Goal: Task Accomplishment & Management: Complete application form

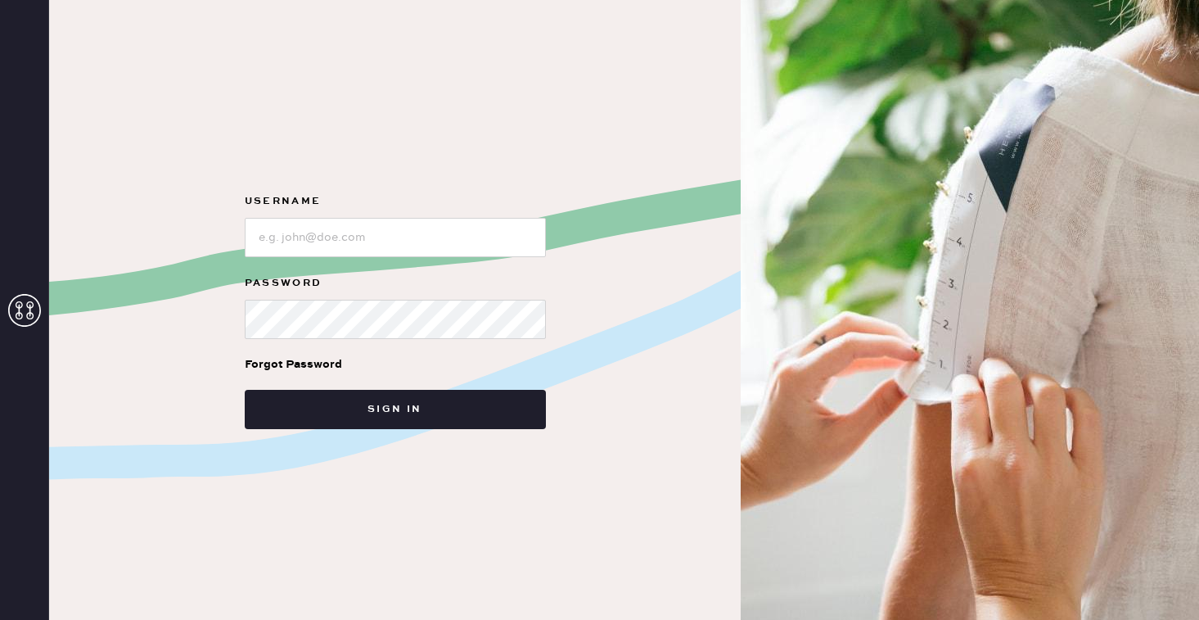
type input "reformationcharleston"
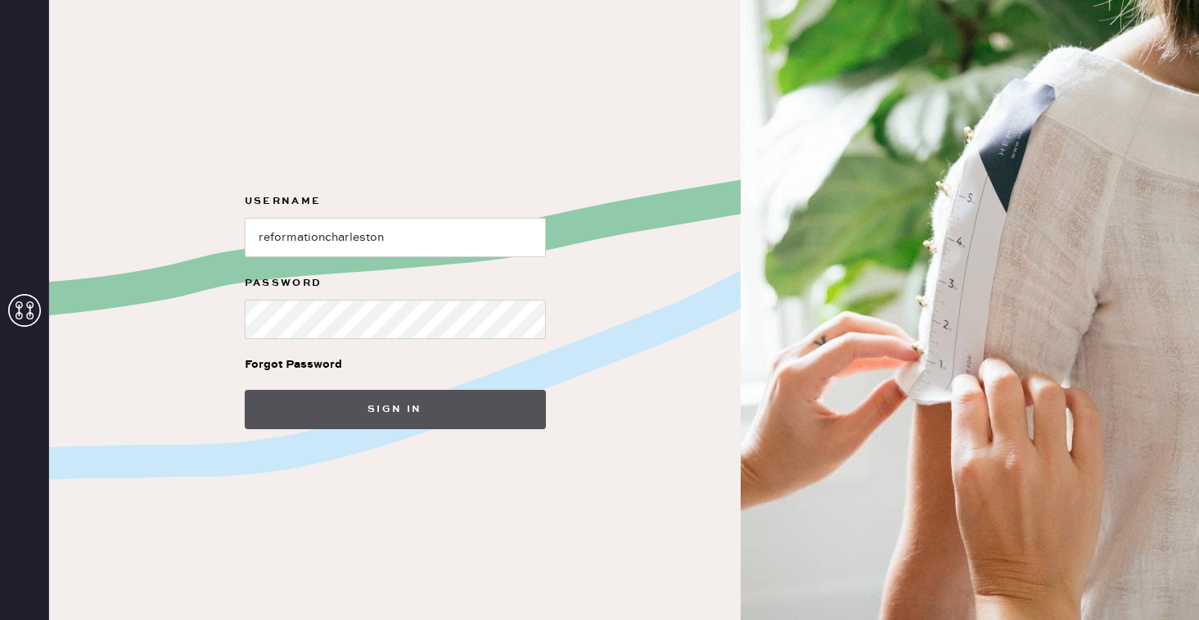
click at [422, 414] on button "Sign in" at bounding box center [395, 409] width 301 height 39
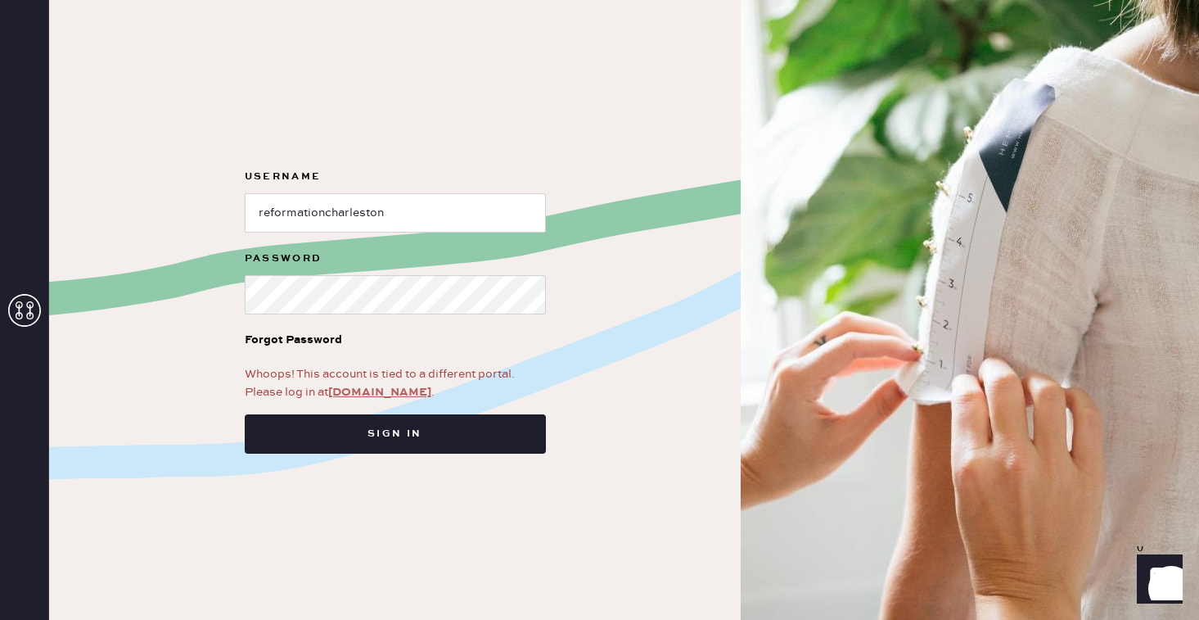
click at [378, 392] on link "app.hemster.co" at bounding box center [379, 392] width 103 height 15
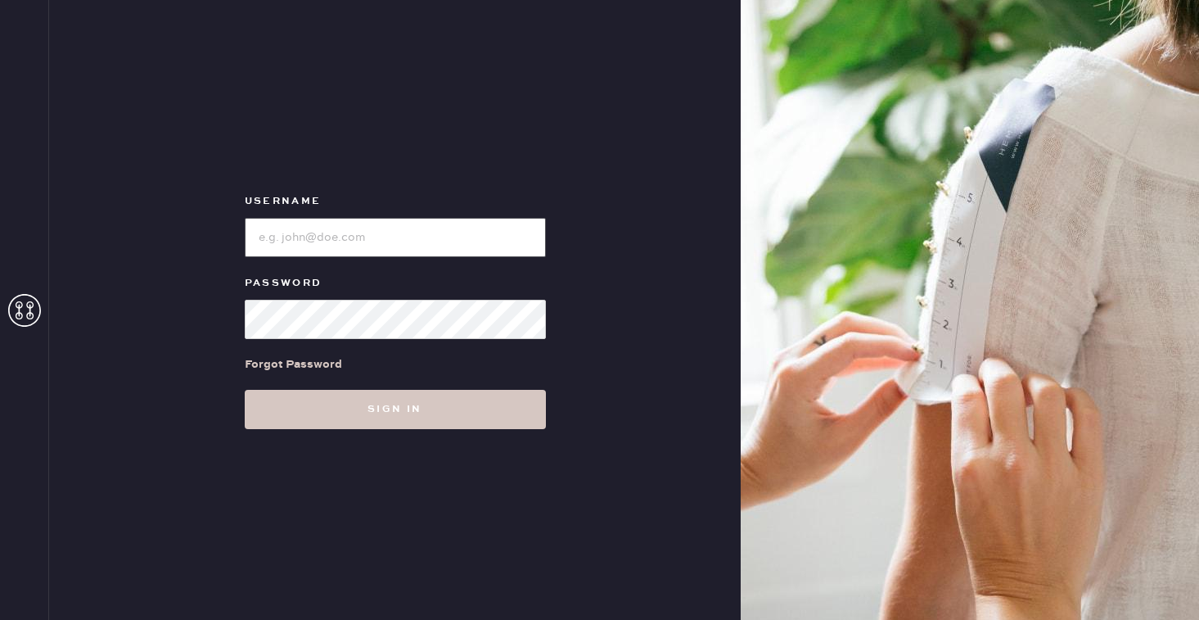
click at [369, 238] on input "loginName" at bounding box center [395, 237] width 301 height 39
type input "reformationcharleston"
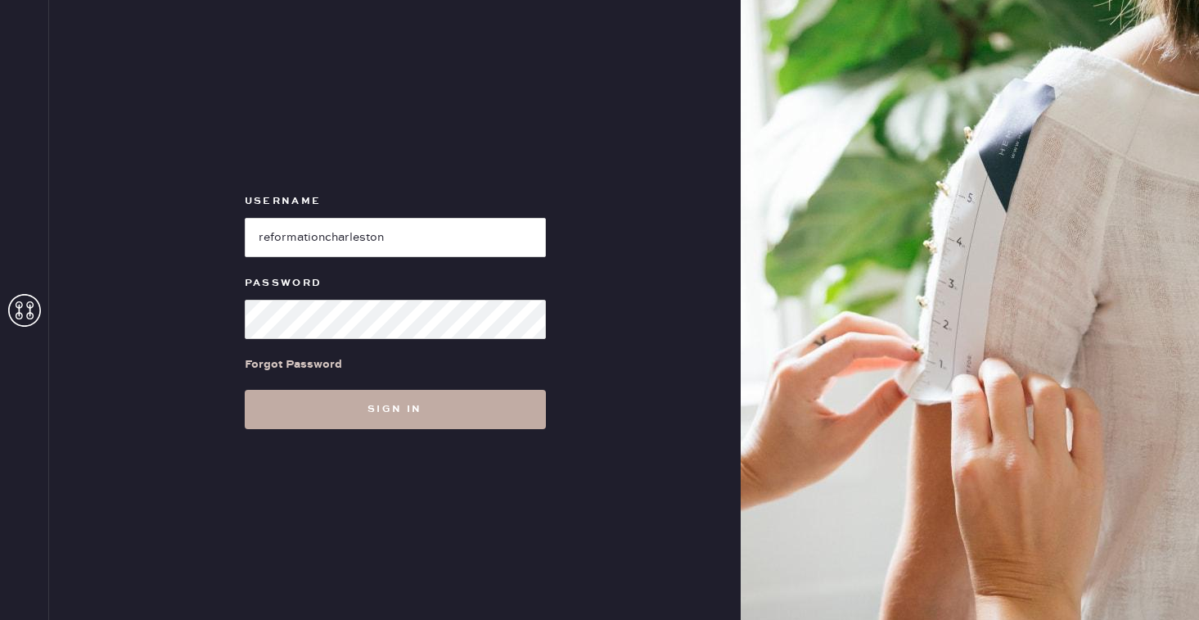
click at [395, 408] on button "Sign in" at bounding box center [395, 409] width 301 height 39
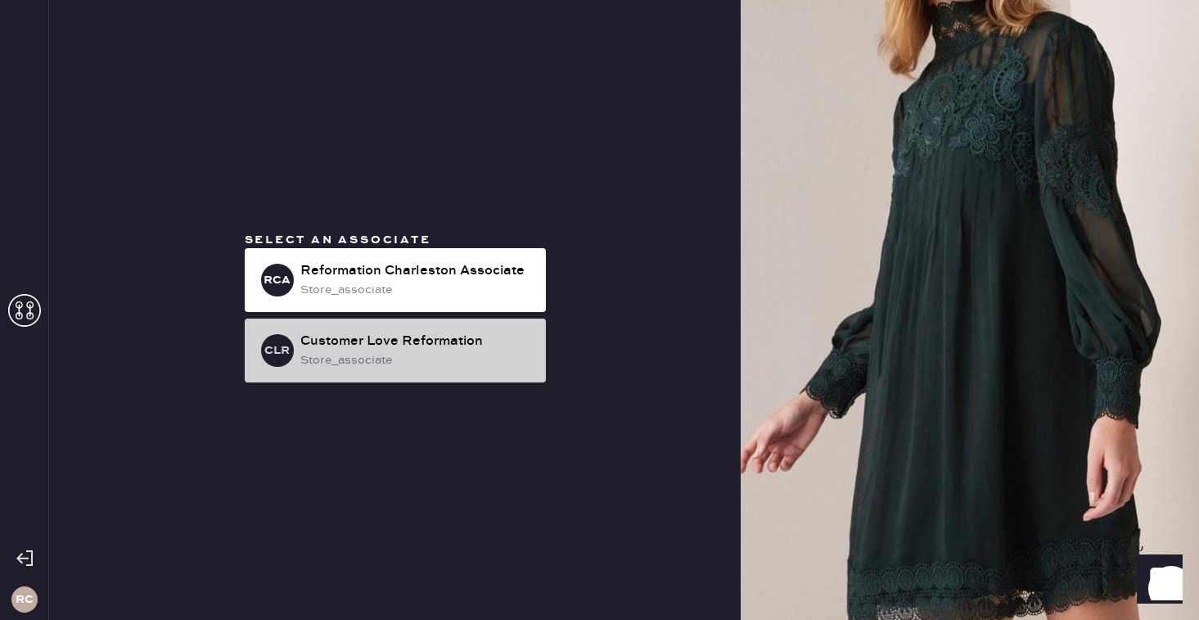
click at [476, 347] on div "Customer Love Reformation" at bounding box center [416, 342] width 232 height 20
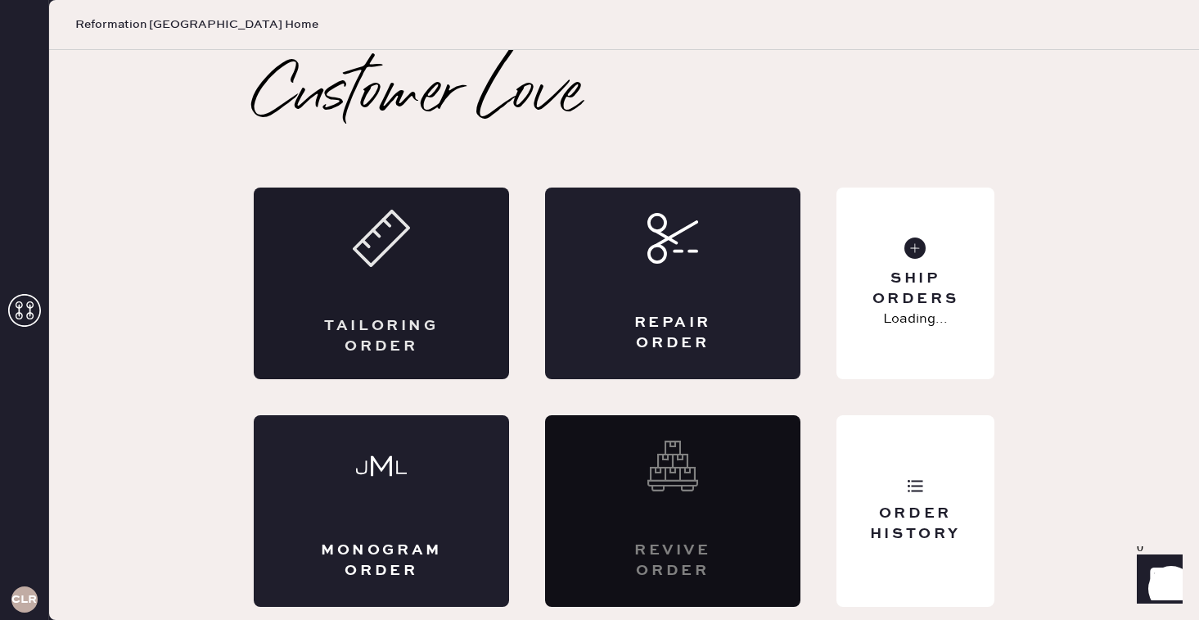
click at [375, 298] on div "Tailoring Order" at bounding box center [381, 283] width 255 height 192
click at [460, 298] on div "Tailoring Order" at bounding box center [381, 283] width 255 height 192
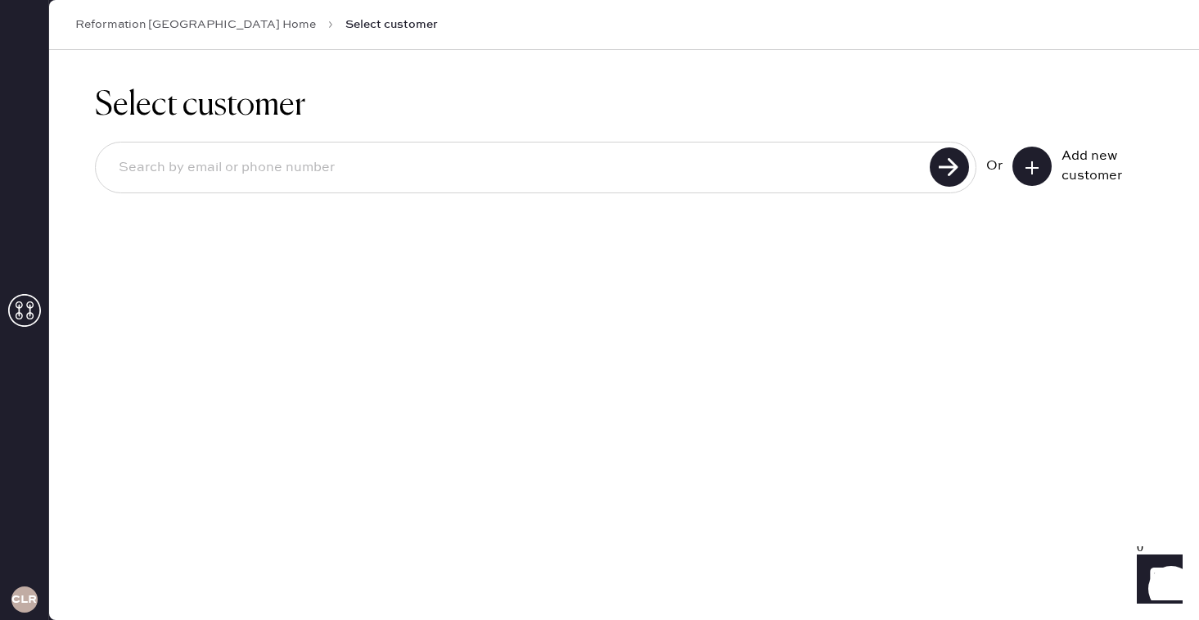
click at [681, 164] on input at bounding box center [515, 168] width 819 height 38
type input "[PERSON_NAME]"
click at [1042, 146] on div "[PERSON_NAME] Add new customer" at bounding box center [624, 168] width 1058 height 52
click at [1040, 158] on button at bounding box center [1032, 166] width 39 height 39
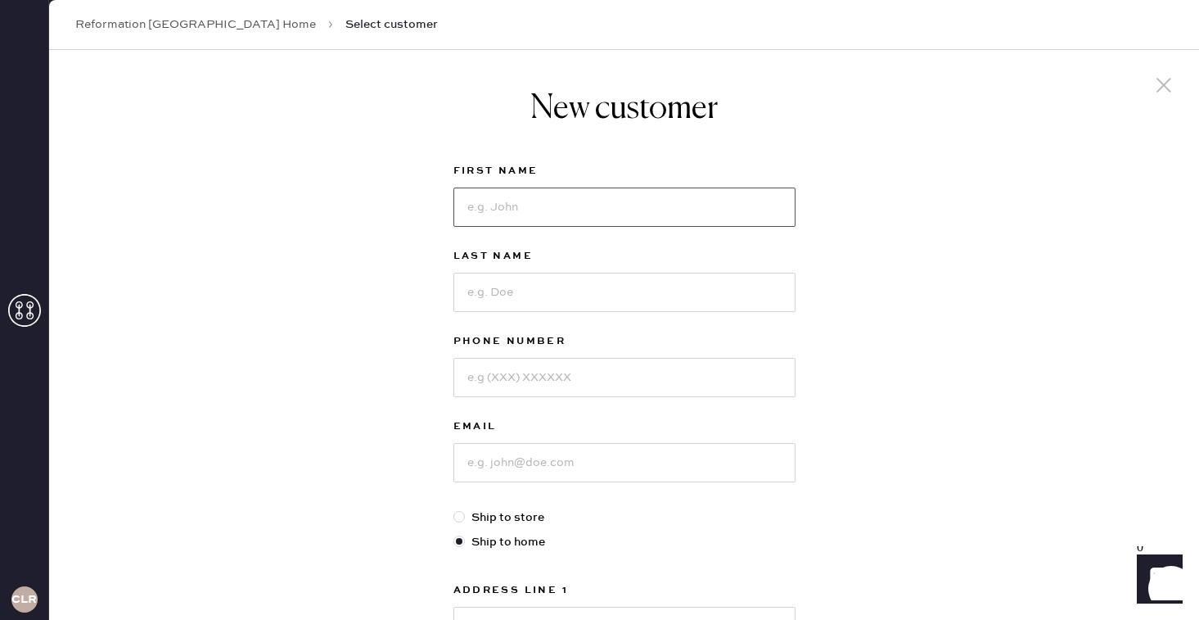
click at [496, 212] on input at bounding box center [624, 206] width 342 height 39
type input "Maryscott"
click at [521, 293] on input at bounding box center [624, 292] width 342 height 39
type input "[PERSON_NAME]"
click at [515, 363] on input at bounding box center [624, 377] width 342 height 39
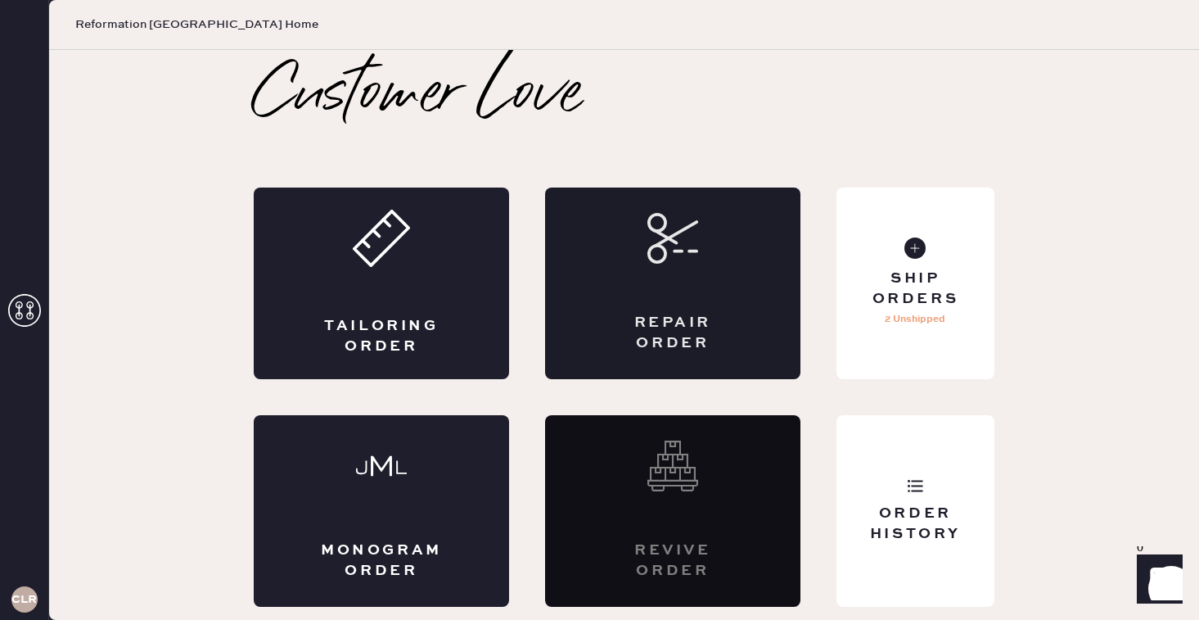
click at [602, 288] on div "Repair Order" at bounding box center [672, 283] width 255 height 192
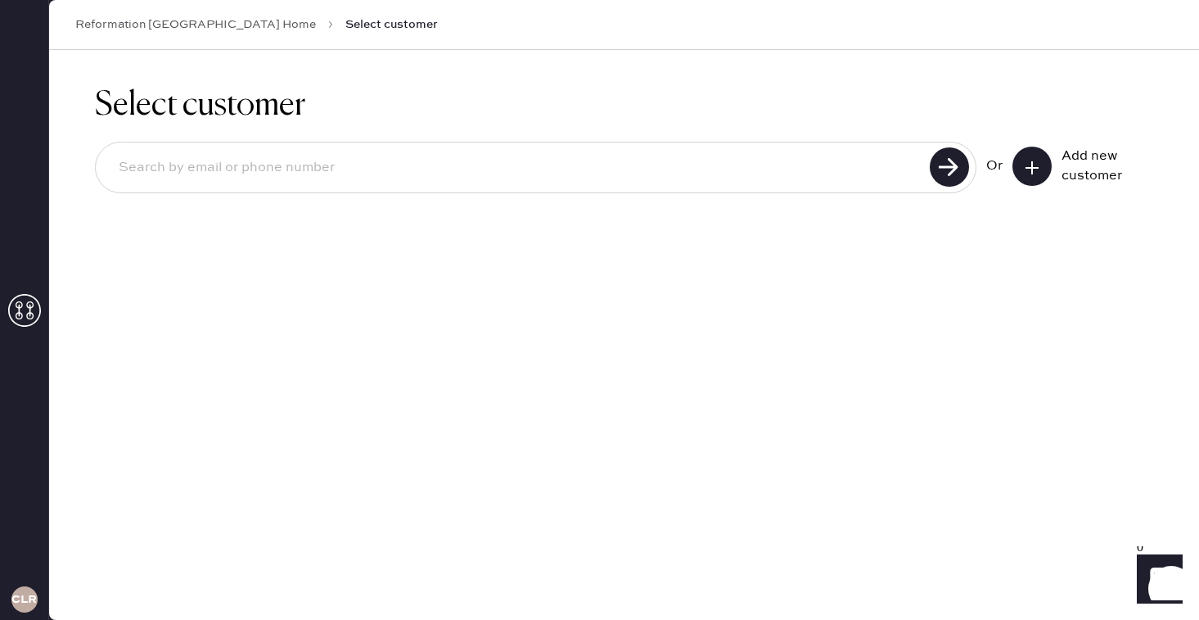
click at [1026, 177] on button at bounding box center [1032, 166] width 39 height 39
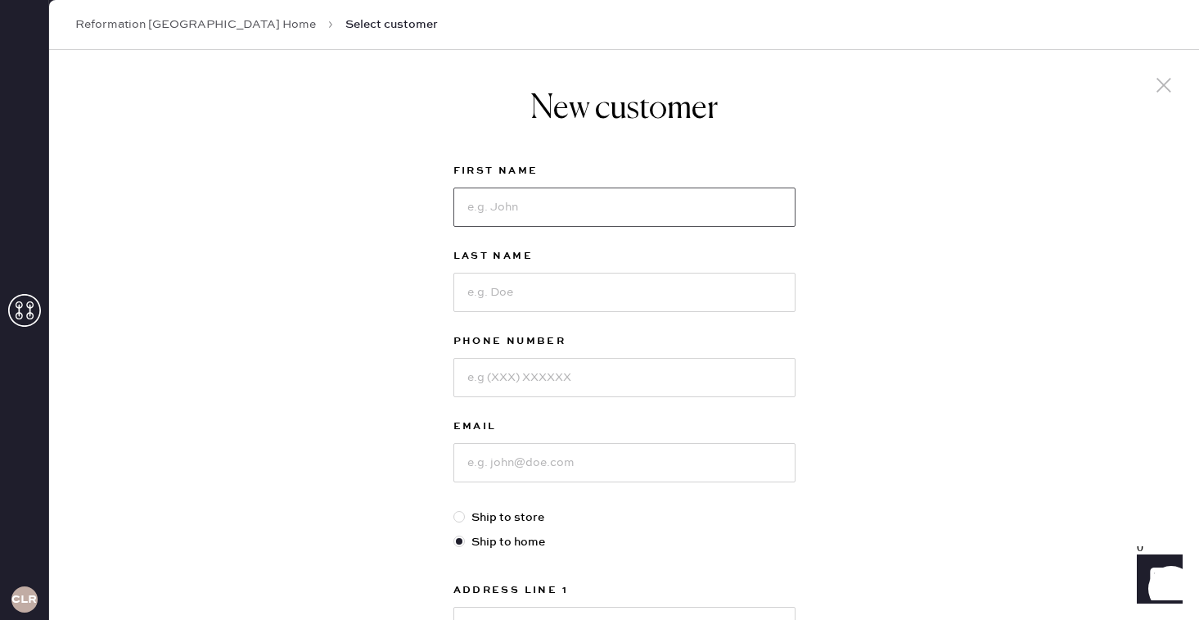
click at [664, 220] on input at bounding box center [624, 206] width 342 height 39
type input "Maryscott"
click at [604, 286] on input at bounding box center [624, 292] width 342 height 39
type input "[PERSON_NAME]"
click at [539, 395] on input at bounding box center [624, 377] width 342 height 39
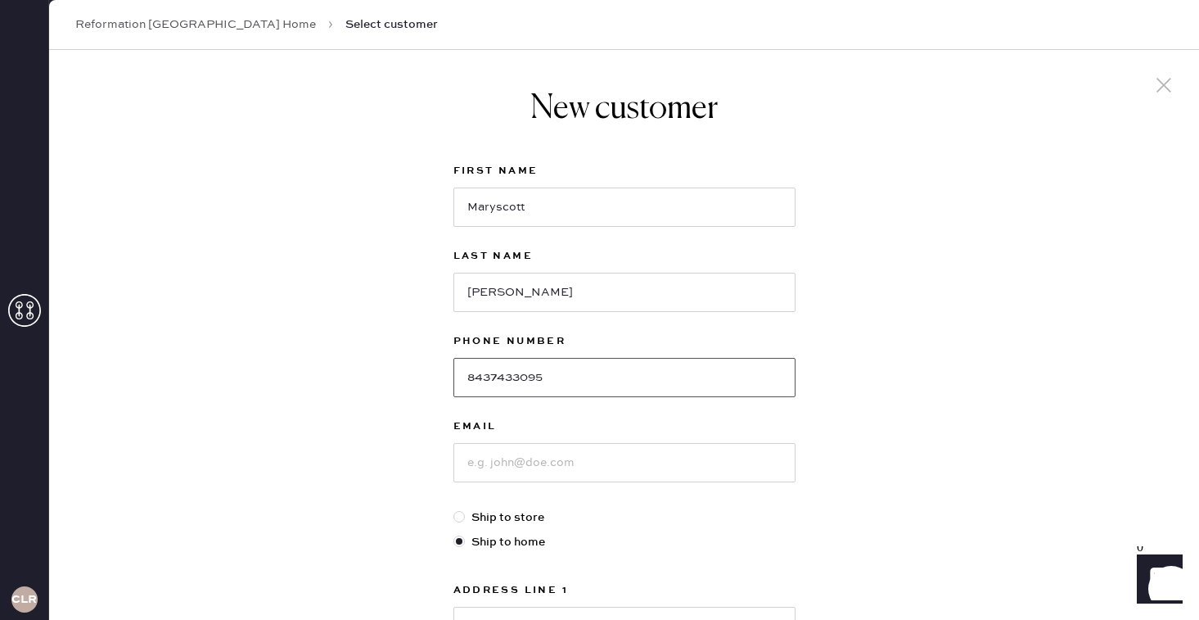
type input "8437433095"
click at [554, 452] on input at bounding box center [624, 462] width 342 height 39
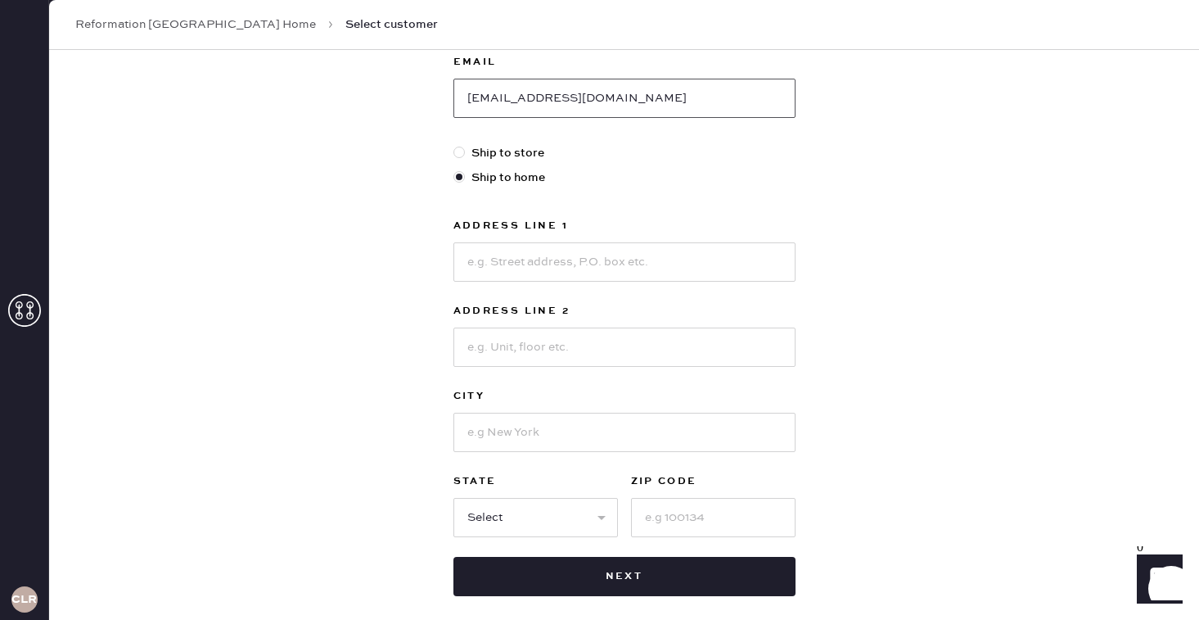
scroll to position [381, 0]
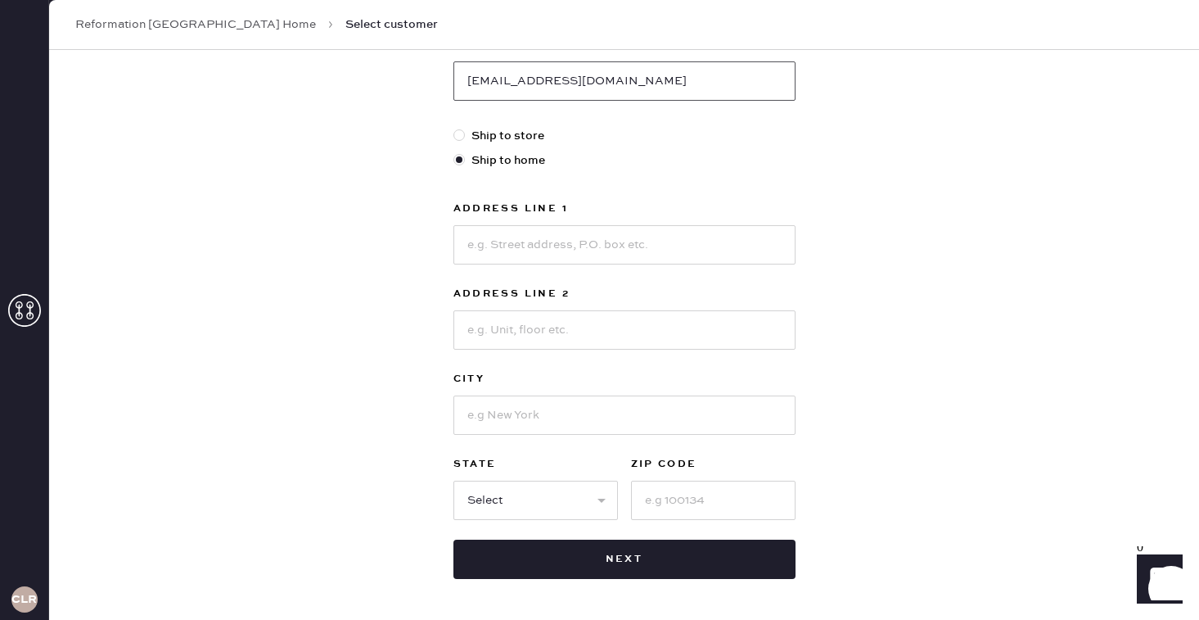
type input "[EMAIL_ADDRESS][DOMAIN_NAME]"
click at [479, 250] on input at bounding box center [624, 244] width 342 height 39
type input "[STREET_ADDRESS]"
click at [518, 427] on input at bounding box center [624, 414] width 342 height 39
type input "[GEOGRAPHIC_DATA]"
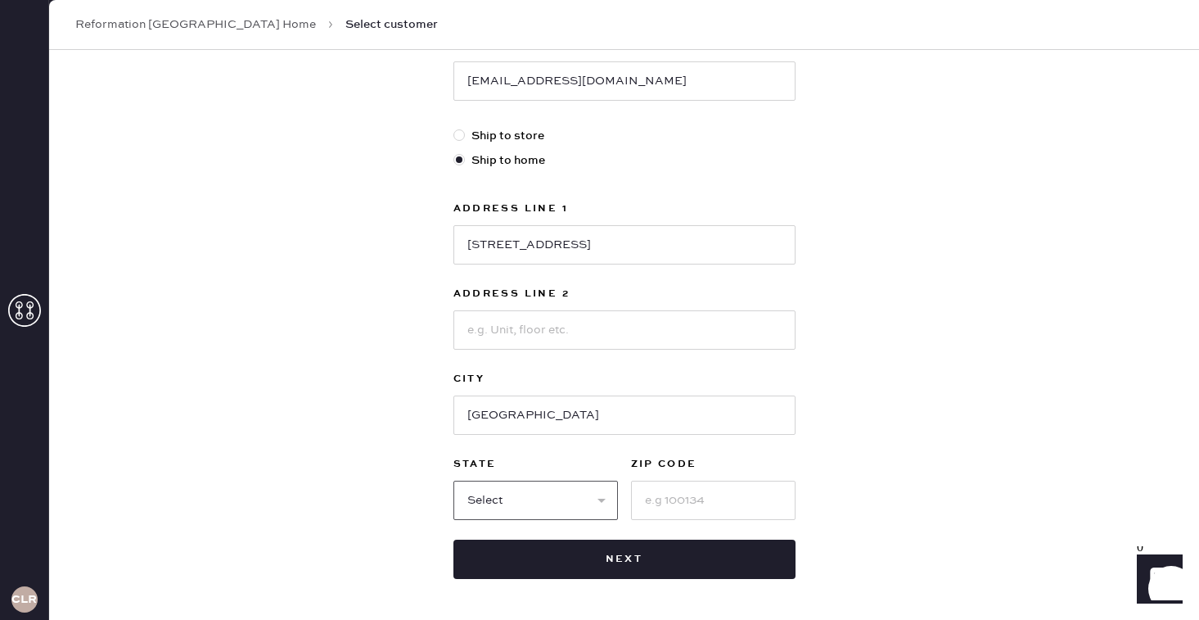
click at [515, 503] on select "Select AK AL AR AZ CA CO CT [GEOGRAPHIC_DATA] DE FL [GEOGRAPHIC_DATA] HI [GEOGR…" at bounding box center [535, 499] width 165 height 39
select select "SC"
click at [453, 480] on select "Select AK AL AR AZ CA CO CT [GEOGRAPHIC_DATA] DE FL [GEOGRAPHIC_DATA] HI [GEOGR…" at bounding box center [535, 499] width 165 height 39
click at [689, 498] on input at bounding box center [713, 499] width 165 height 39
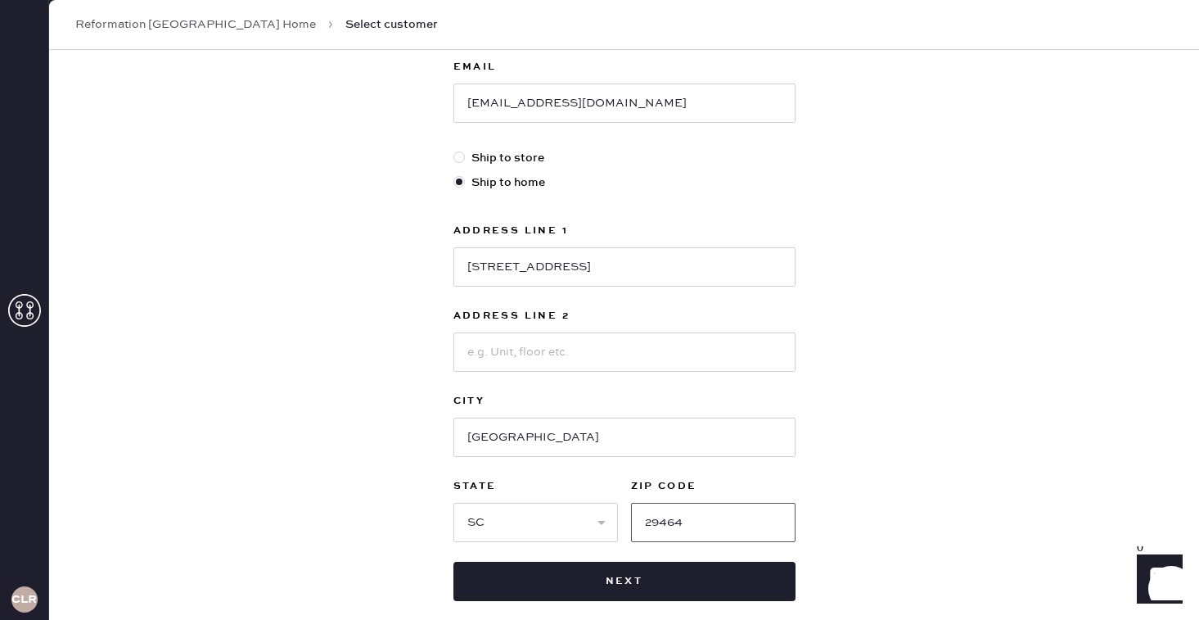
scroll to position [363, 0]
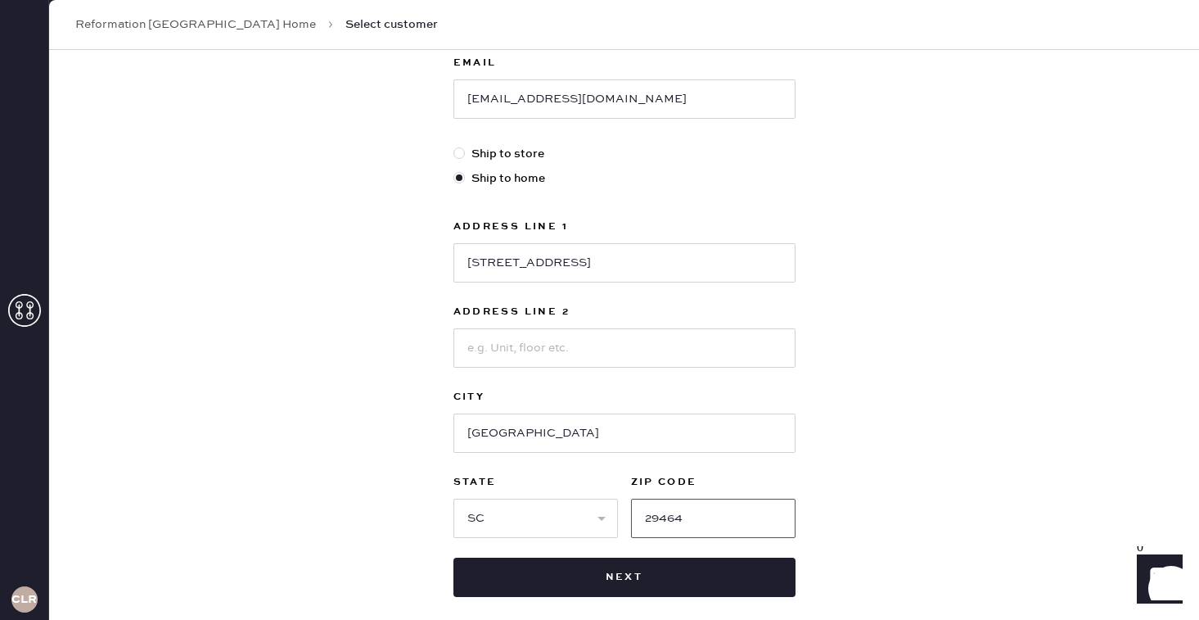
type input "29464"
click at [240, 440] on div "New customer First Name Maryscott Last Name [PERSON_NAME] Phone Number [PHONE_N…" at bounding box center [624, 194] width 1150 height 1015
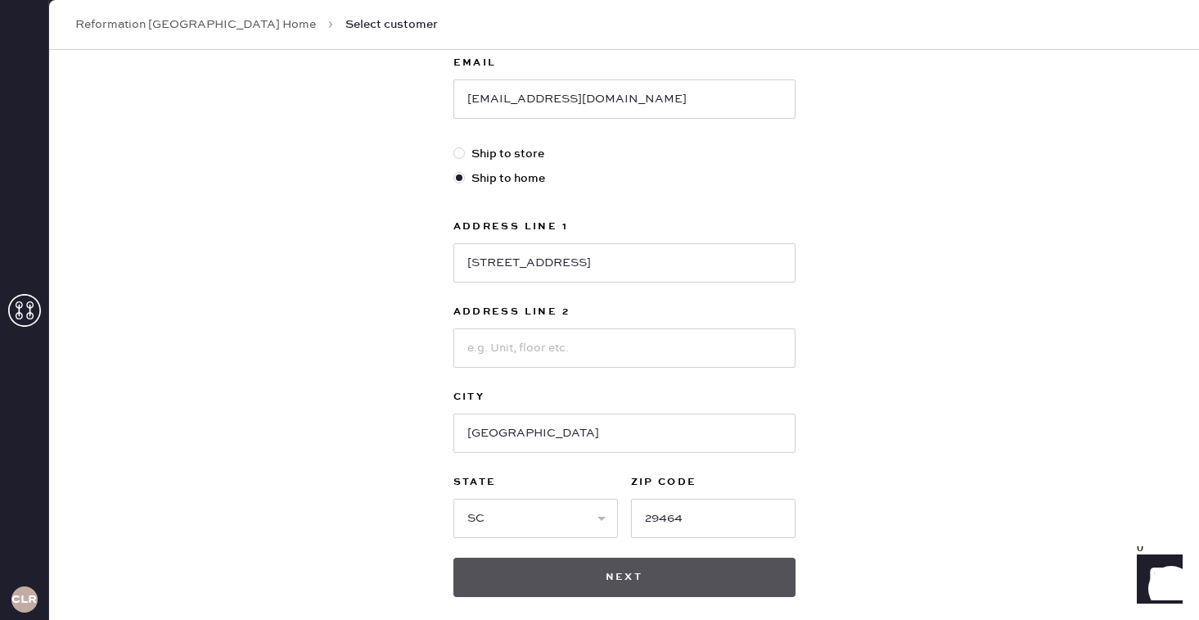
click at [584, 572] on button "Next" at bounding box center [624, 576] width 342 height 39
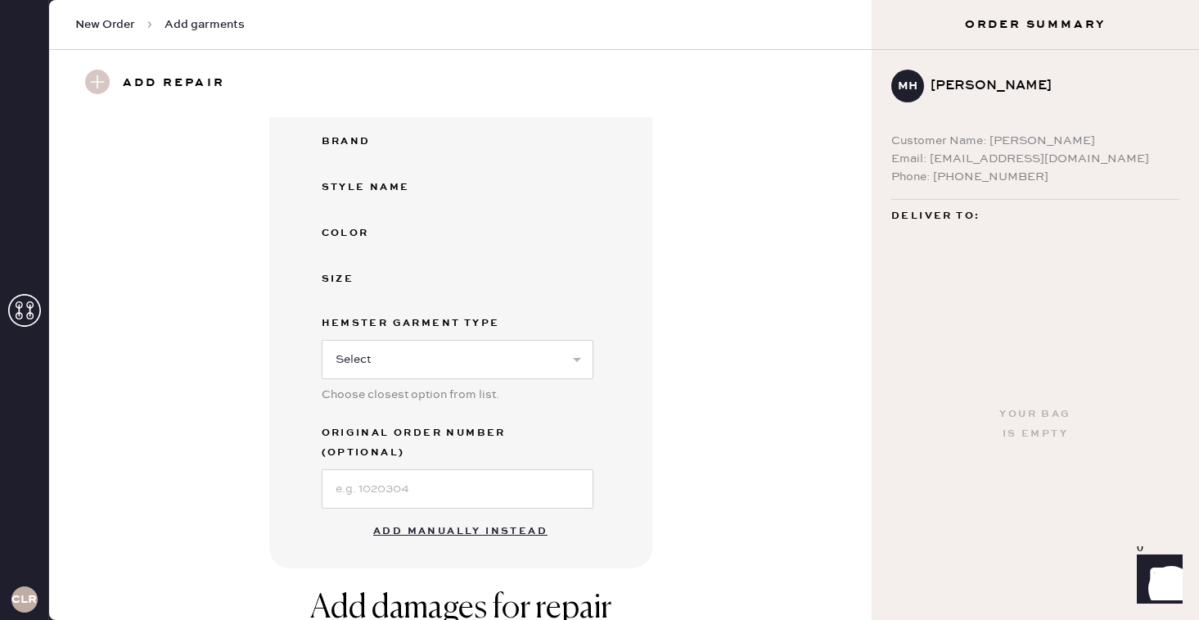
scroll to position [121, 0]
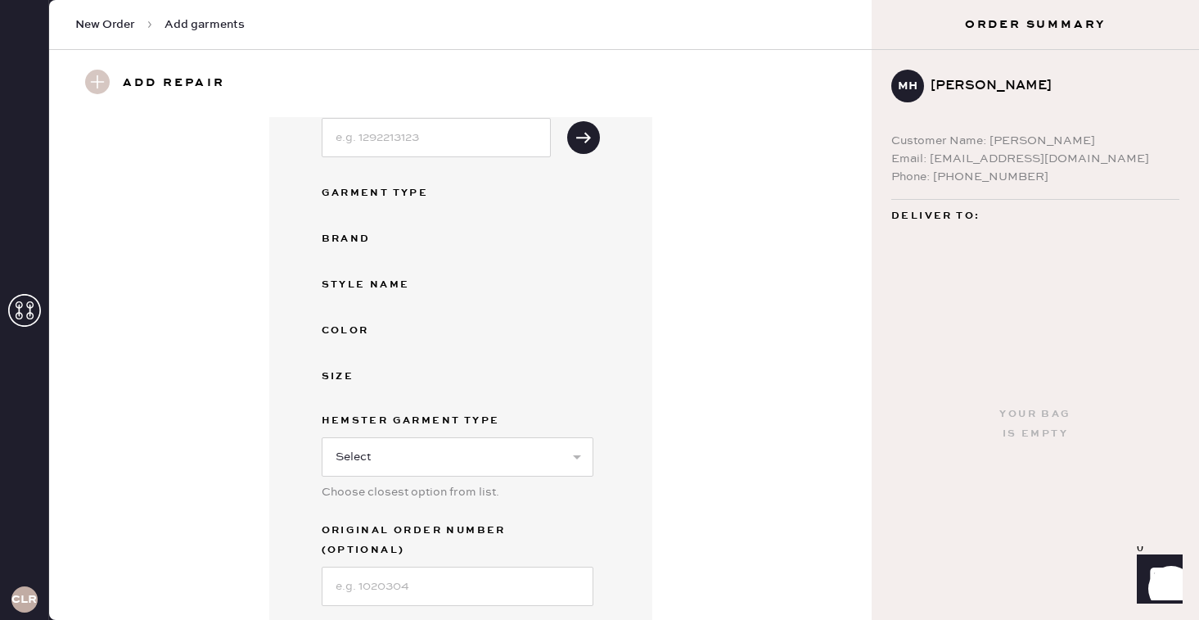
click at [482, 612] on button "Add manually instead" at bounding box center [460, 628] width 194 height 33
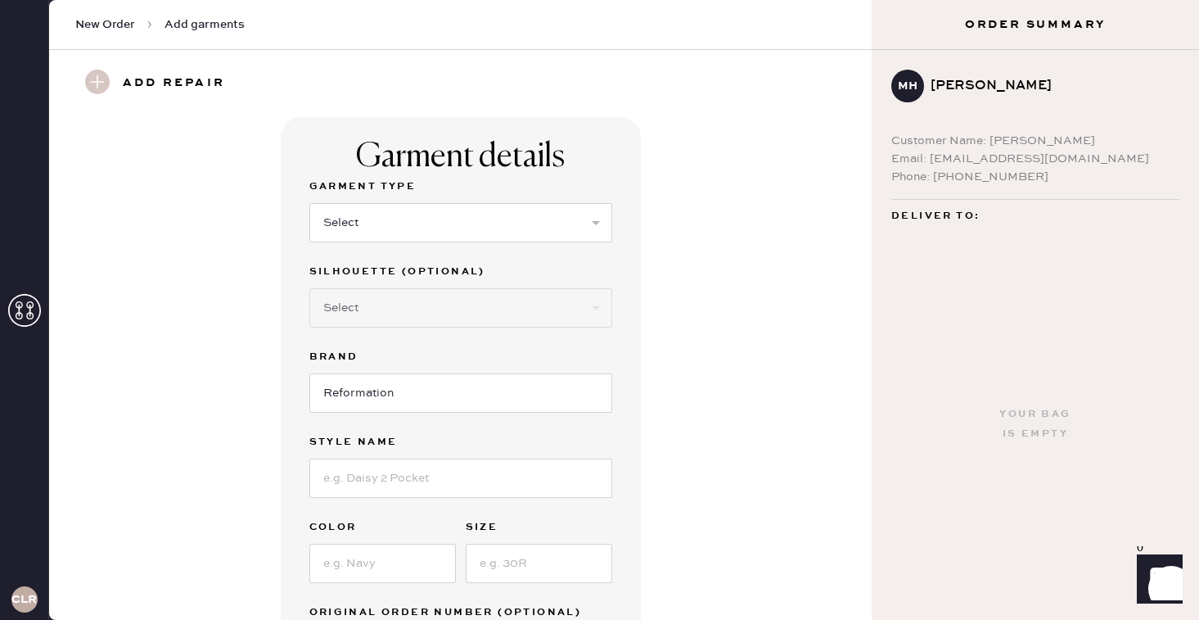
scroll to position [1, 0]
click at [469, 224] on select "Select Basic Skirt Jeans Leggings Pants Shorts Basic Sleeved Dress Basic Sleeve…" at bounding box center [460, 221] width 303 height 39
select select "2"
click at [309, 202] on select "Select Basic Skirt Jeans Leggings Pants Shorts Basic Sleeved Dress Basic Sleeve…" at bounding box center [460, 221] width 303 height 39
click at [387, 306] on select "Select Shorts Cropped Flare Boot Cut Straight Skinny Other" at bounding box center [460, 306] width 303 height 39
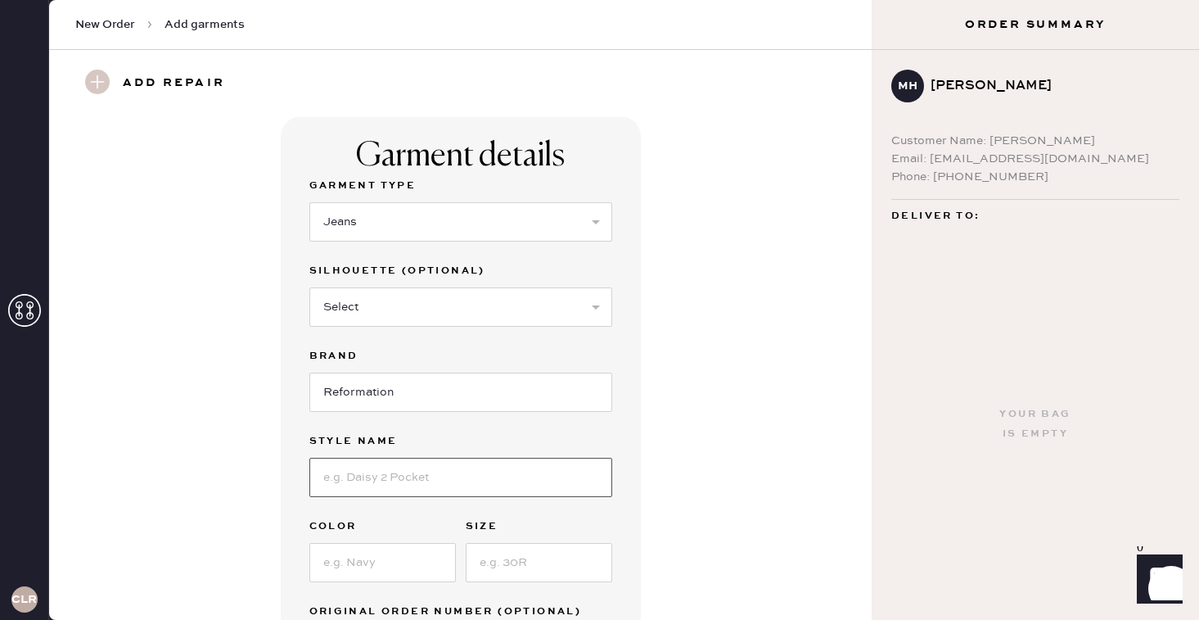
click at [448, 488] on input at bounding box center [460, 477] width 303 height 39
type input "[PERSON_NAME] Rise Slouchy Wide Leg [PERSON_NAME]"
click at [377, 559] on input at bounding box center [382, 562] width 147 height 39
type input "Optic White"
click at [560, 556] on input at bounding box center [539, 562] width 147 height 39
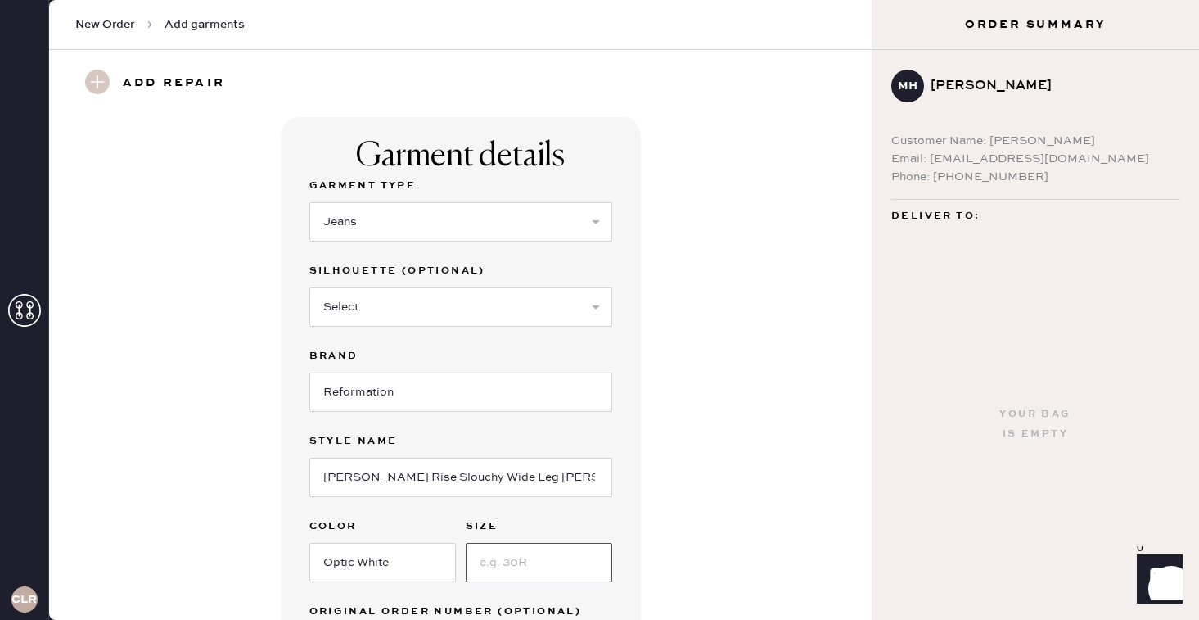
type input "24"
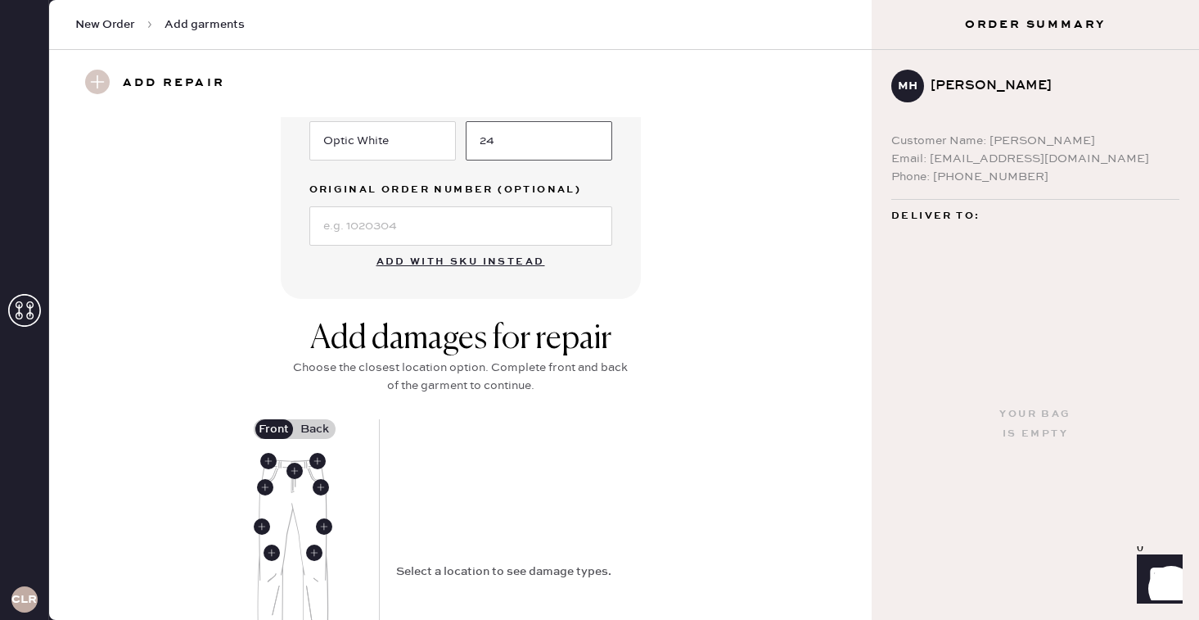
scroll to position [478, 0]
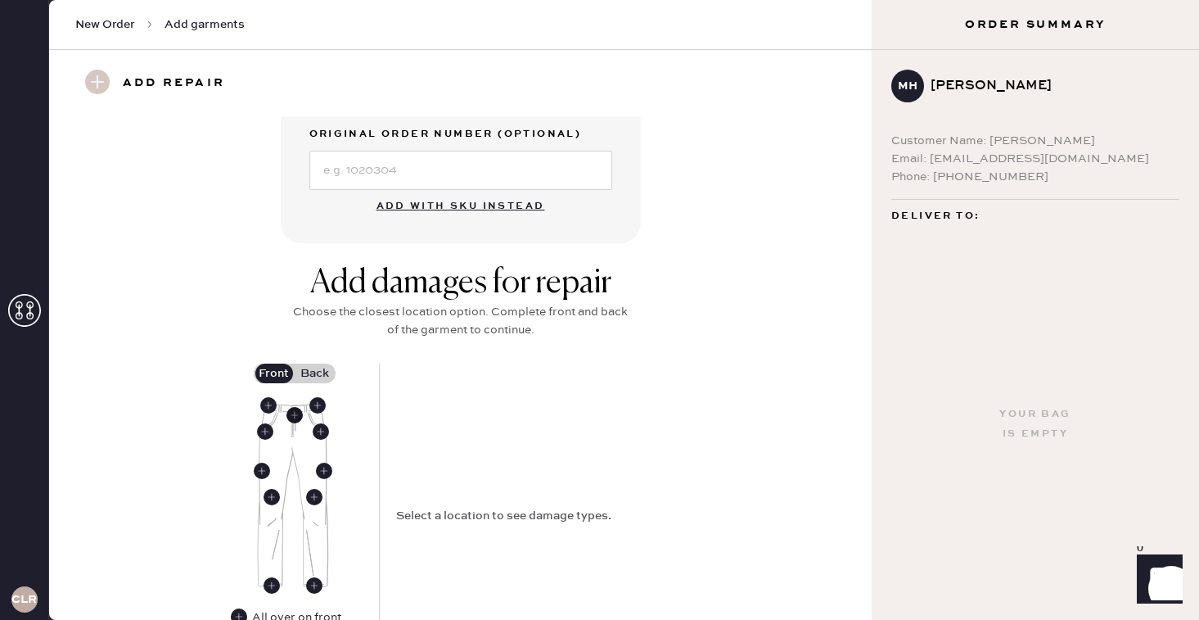
click at [291, 411] on use at bounding box center [294, 415] width 16 height 16
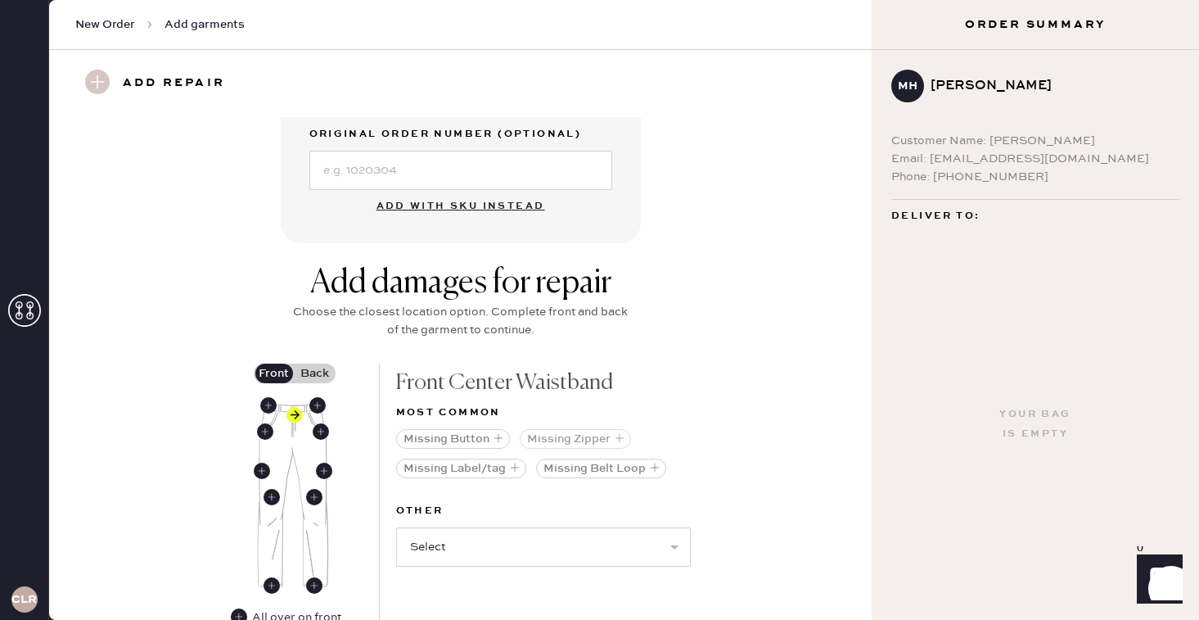
click at [582, 435] on button "Missing Zipper" at bounding box center [575, 439] width 111 height 20
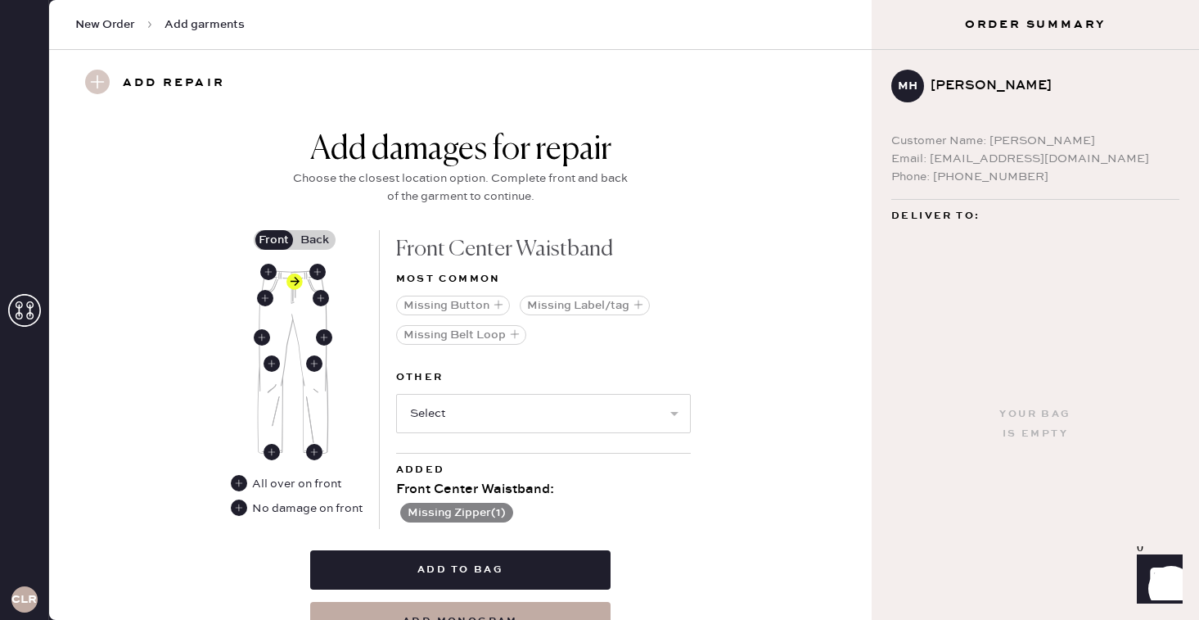
scroll to position [692, 0]
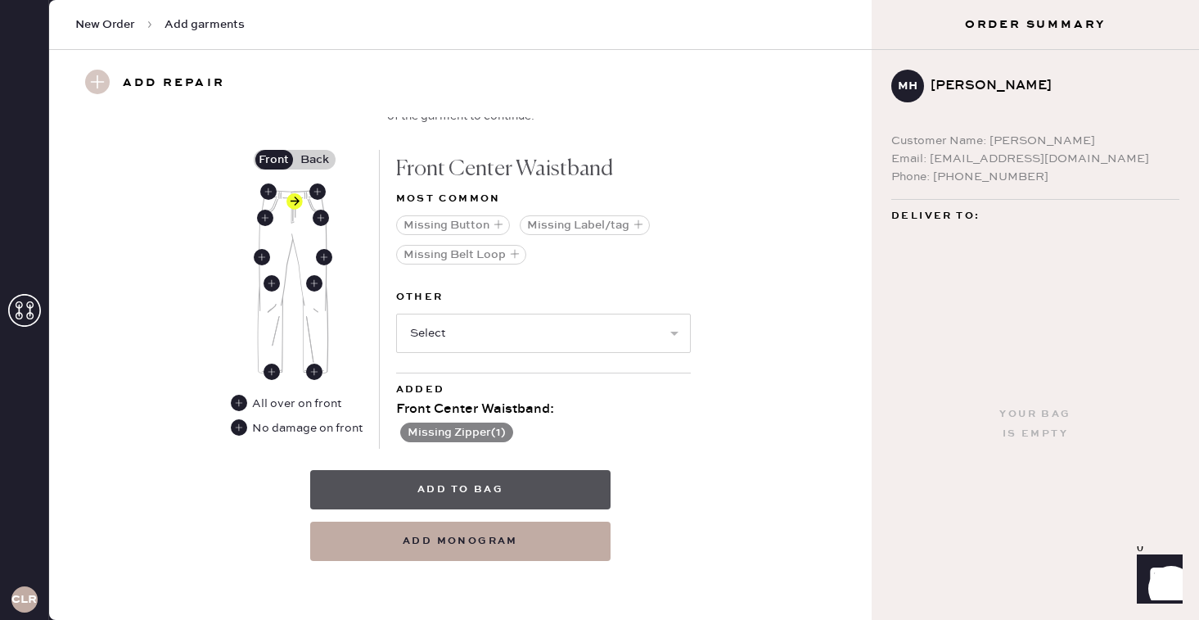
click at [481, 491] on button "Add to bag" at bounding box center [460, 489] width 300 height 39
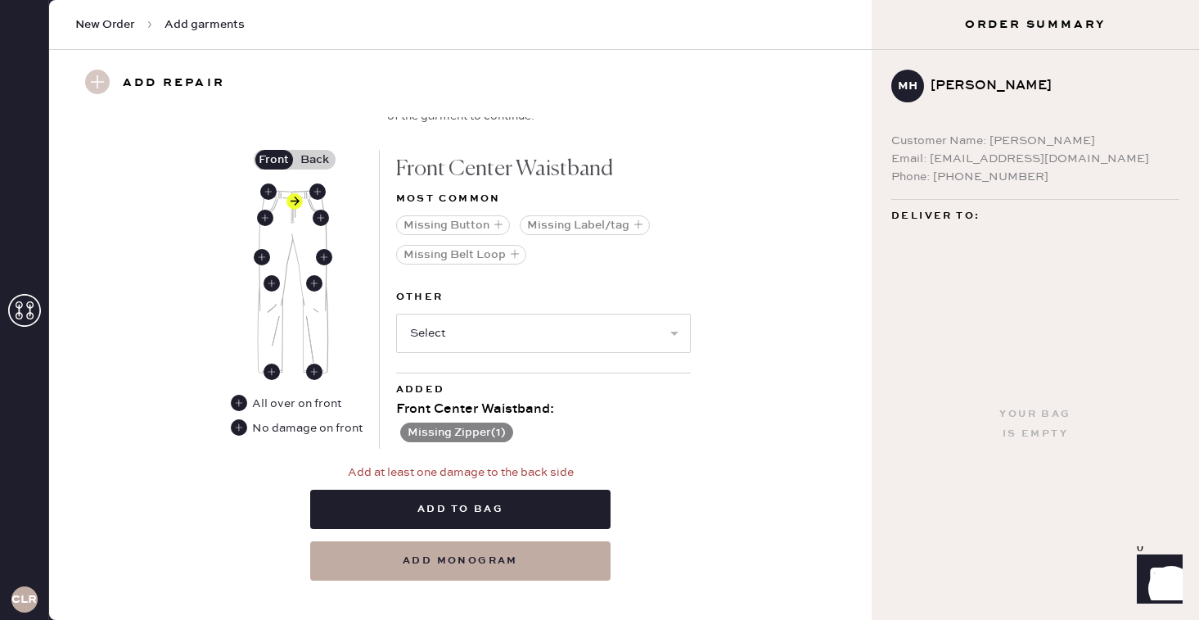
click at [326, 156] on label "Back" at bounding box center [315, 160] width 41 height 20
click at [315, 160] on input "Back" at bounding box center [315, 160] width 0 height 0
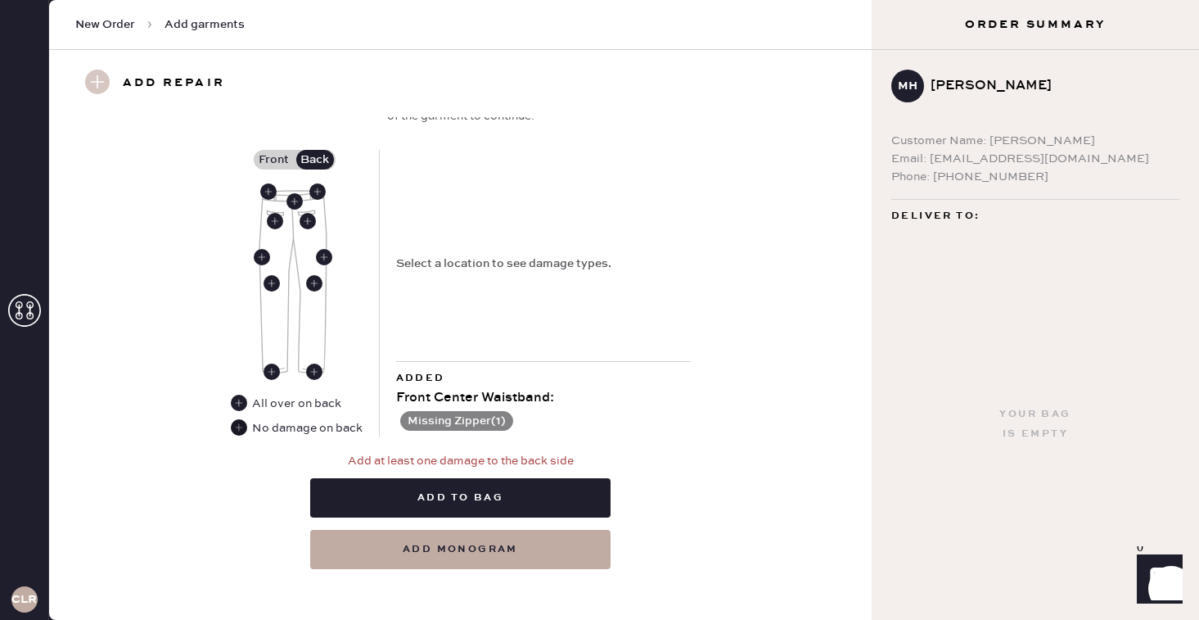
click at [241, 429] on use at bounding box center [239, 427] width 16 height 16
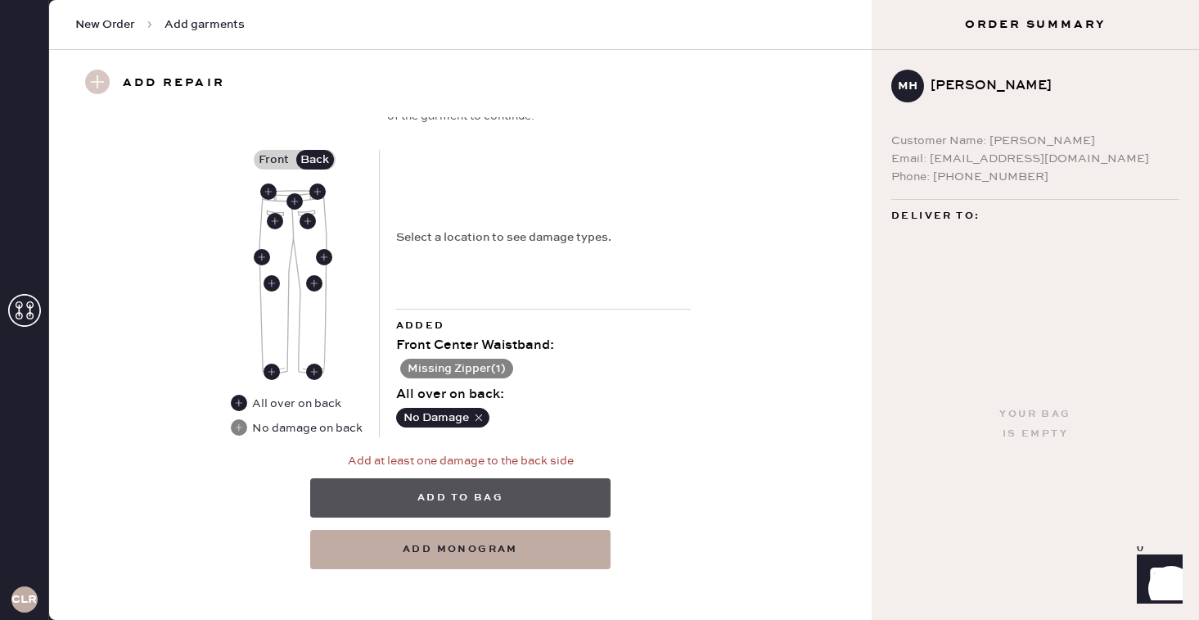
click at [422, 498] on button "Add to bag" at bounding box center [460, 497] width 300 height 39
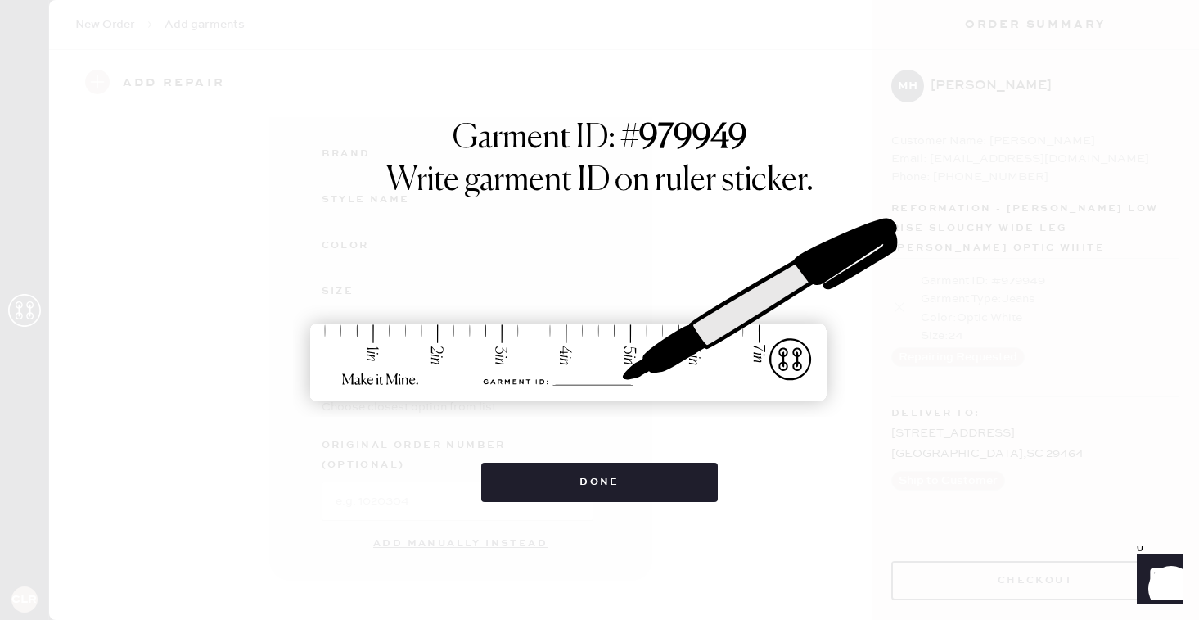
scroll to position [186, 0]
click at [517, 545] on div "Garment ID: # 979949 Write garment ID on ruler sticker. Done" at bounding box center [599, 310] width 1199 height 620
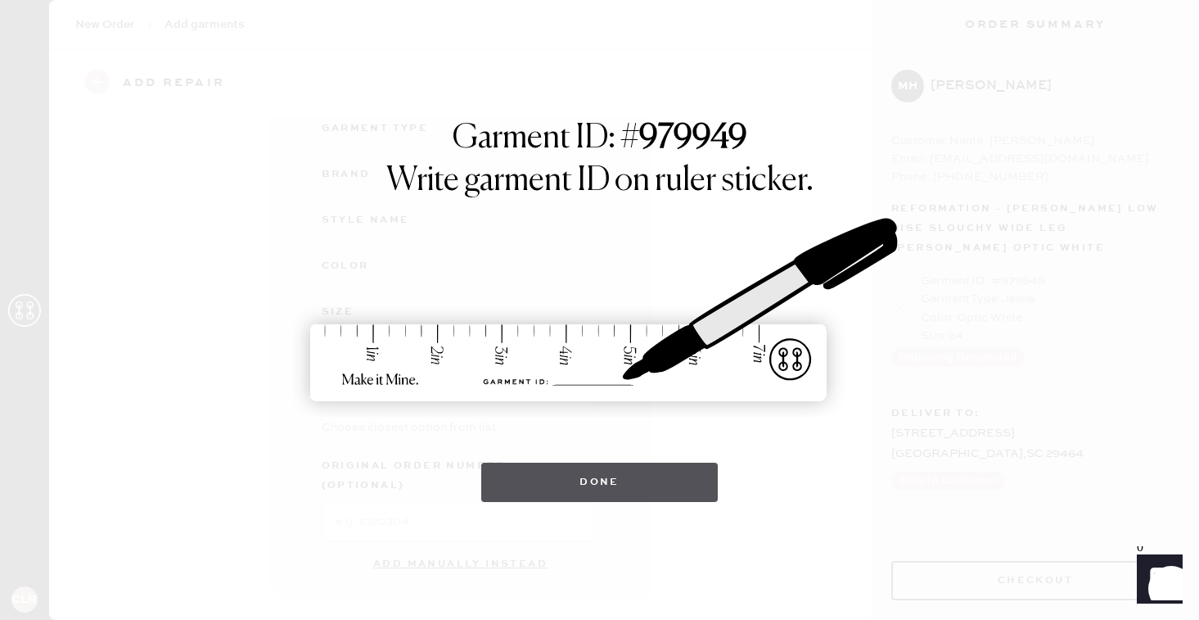
click at [629, 497] on button "Done" at bounding box center [599, 481] width 237 height 39
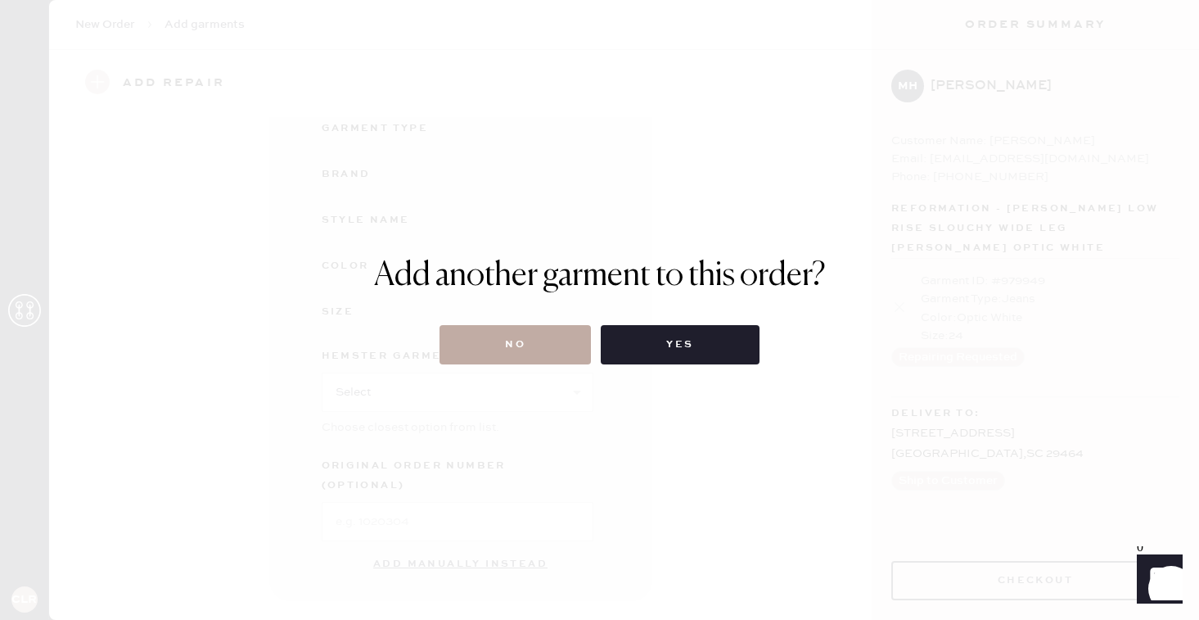
click at [533, 345] on button "No" at bounding box center [515, 344] width 151 height 39
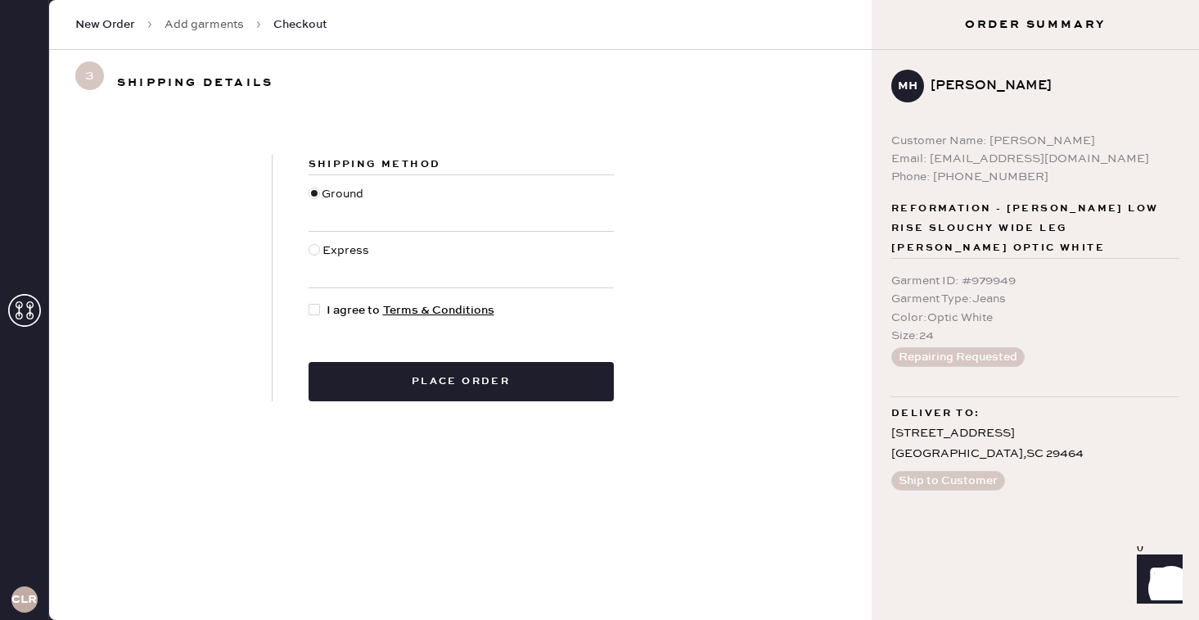
click at [318, 306] on div at bounding box center [314, 309] width 11 height 11
click at [309, 302] on input "I agree to Terms & Conditions" at bounding box center [309, 301] width 1 height 1
checkbox input "true"
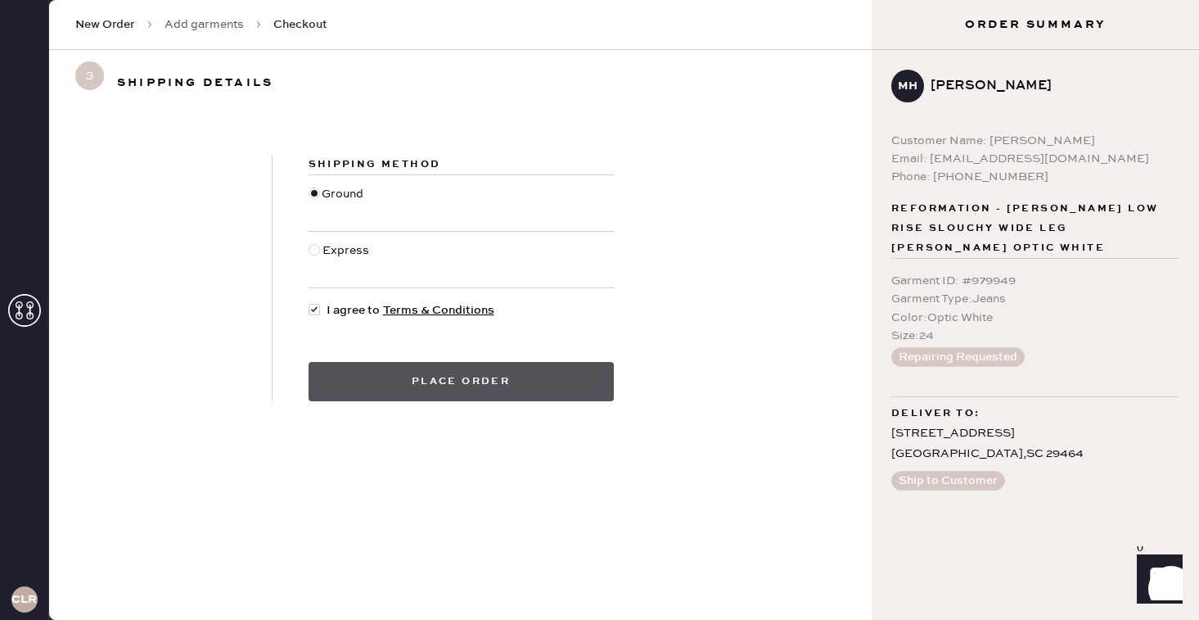
click at [403, 386] on button "Place order" at bounding box center [461, 381] width 305 height 39
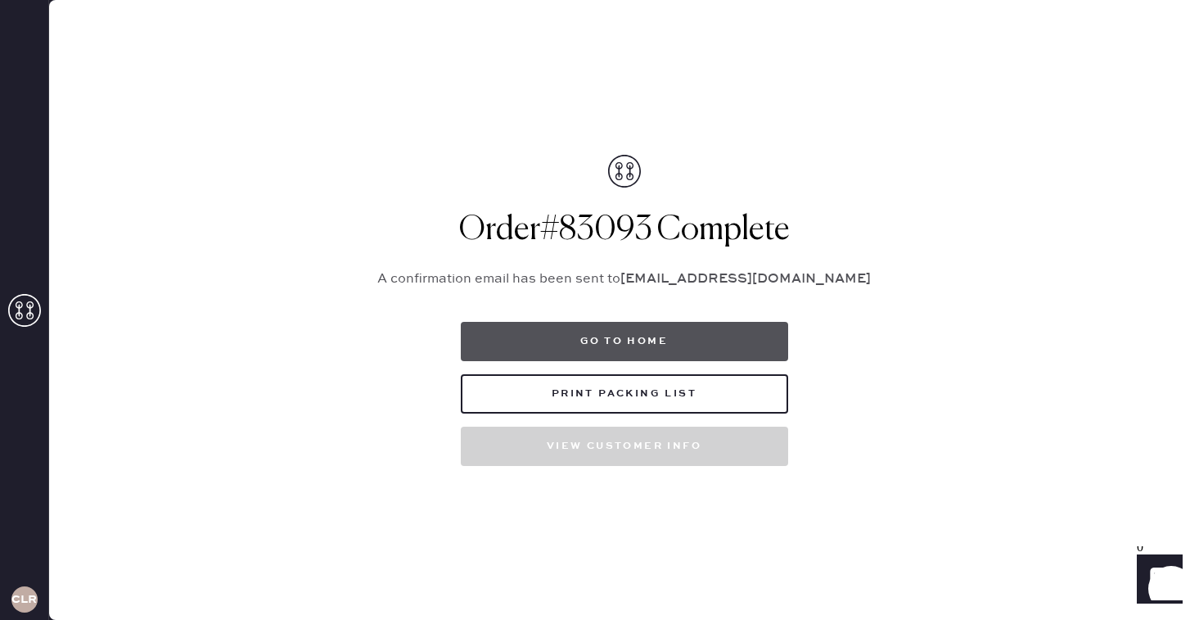
click at [707, 328] on button "Go to home" at bounding box center [624, 341] width 327 height 39
